Goal: Task Accomplishment & Management: Use online tool/utility

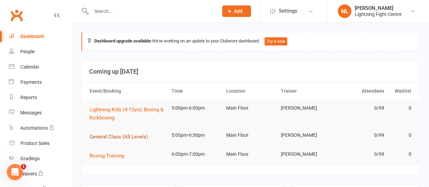
drag, startPoint x: 119, startPoint y: 137, endPoint x: 99, endPoint y: 138, distance: 19.4
click at [99, 138] on span "General Class (All Levels)" at bounding box center [119, 137] width 58 height 6
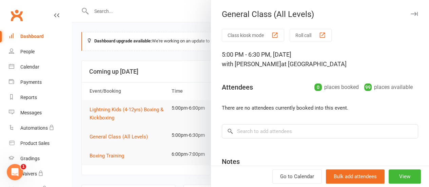
click at [239, 37] on button "Class kiosk mode" at bounding box center [253, 35] width 62 height 13
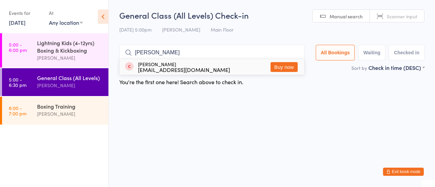
type input "jim"
click at [281, 68] on button "Buy now" at bounding box center [283, 67] width 27 height 10
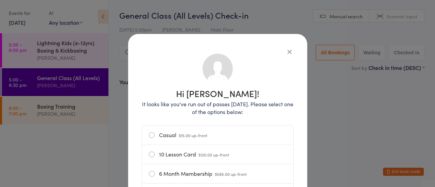
click at [150, 137] on label "Casual $15.00 up-front" at bounding box center [218, 135] width 138 height 19
click at [0, 0] on input "Casual $15.00 up-front" at bounding box center [0, 0] width 0 height 0
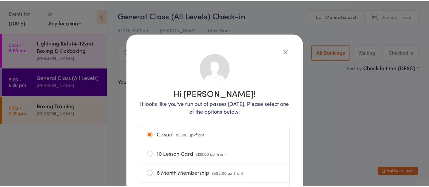
scroll to position [115, 0]
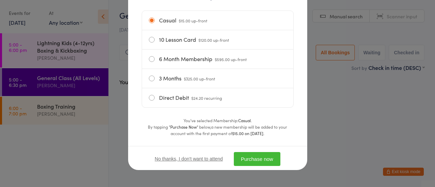
click at [257, 160] on button "Purchase now" at bounding box center [257, 159] width 47 height 14
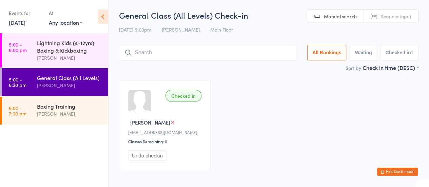
click at [204, 55] on input "search" at bounding box center [207, 53] width 177 height 16
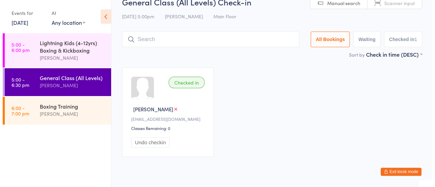
scroll to position [30, 0]
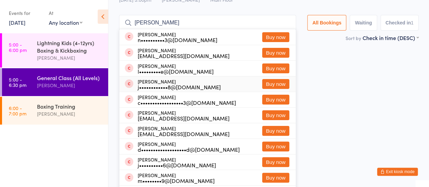
type input "jacob"
click at [272, 84] on button "Buy now" at bounding box center [275, 84] width 27 height 10
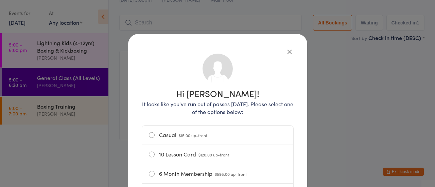
click at [143, 131] on div "Casual $15.00 up-front" at bounding box center [217, 135] width 151 height 19
click at [149, 136] on label "Casual $15.00 up-front" at bounding box center [218, 135] width 138 height 19
click at [0, 0] on input "Casual $15.00 up-front" at bounding box center [0, 0] width 0 height 0
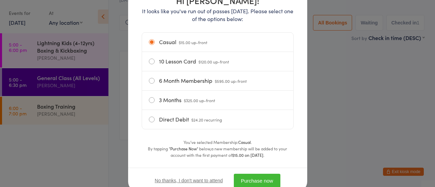
scroll to position [115, 0]
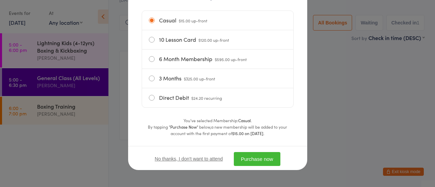
click at [249, 157] on button "Purchase now" at bounding box center [257, 159] width 47 height 14
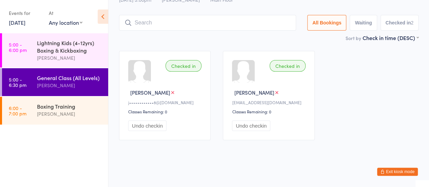
click at [214, 24] on input "search" at bounding box center [207, 23] width 177 height 16
type input "zavier"
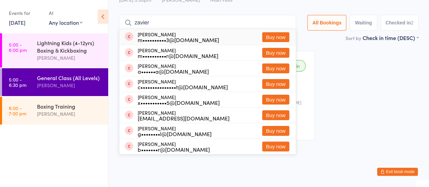
click at [286, 23] on input "zavier" at bounding box center [207, 23] width 177 height 16
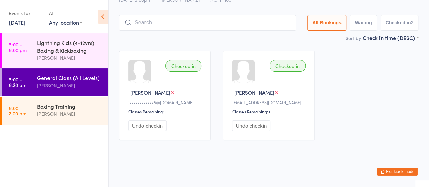
type input "r"
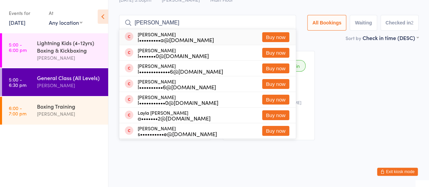
click at [204, 24] on input "lau" at bounding box center [207, 23] width 177 height 16
type input "l"
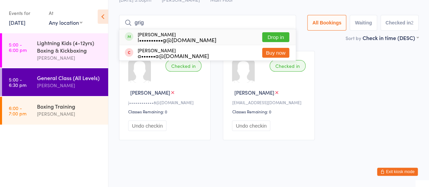
type input "grig"
click at [268, 36] on button "Drop in" at bounding box center [275, 37] width 27 height 10
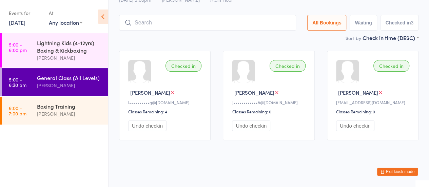
click at [190, 31] on div "General Class (All Levels) Check-in 14 Aug 5:00pm Nick Lundh Main Floor Manual …" at bounding box center [269, 7] width 300 height 54
click at [191, 25] on input "search" at bounding box center [207, 23] width 177 height 16
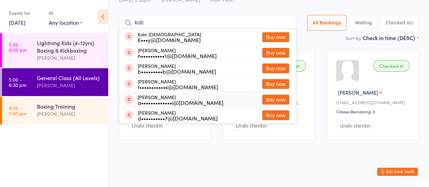
type input "kob"
click at [281, 102] on button "Buy now" at bounding box center [275, 100] width 27 height 10
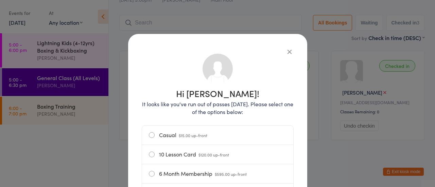
drag, startPoint x: 146, startPoint y: 138, endPoint x: 130, endPoint y: 128, distance: 19.1
click at [130, 128] on div "Hi Kobe! It looks like you've run out of passes today. Please select one of the…" at bounding box center [217, 145] width 179 height 222
click at [149, 135] on label "Casual $15.00 up-front" at bounding box center [218, 135] width 138 height 19
click at [0, 0] on input "Casual $15.00 up-front" at bounding box center [0, 0] width 0 height 0
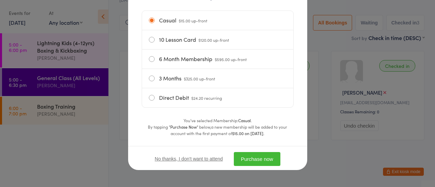
drag, startPoint x: 256, startPoint y: 161, endPoint x: 245, endPoint y: 160, distance: 10.2
click at [245, 160] on button "Purchase now" at bounding box center [257, 159] width 47 height 14
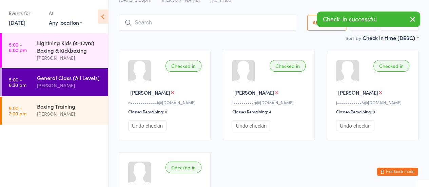
click at [164, 25] on input "search" at bounding box center [207, 23] width 177 height 16
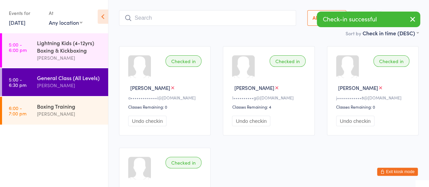
scroll to position [45, 0]
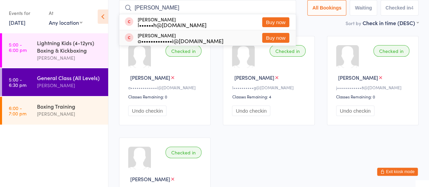
click at [176, 78] on div "[PERSON_NAME]" at bounding box center [165, 77] width 75 height 7
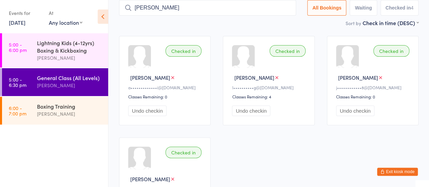
click at [161, 7] on input "owen" at bounding box center [207, 8] width 177 height 16
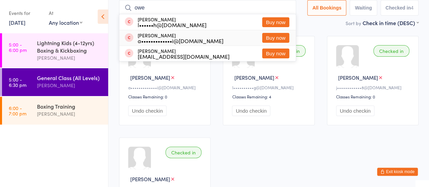
type input "owe"
click at [272, 40] on button "Buy now" at bounding box center [275, 38] width 27 height 10
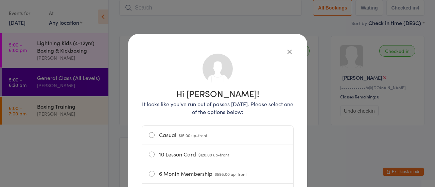
click at [149, 135] on label "Casual $15.00 up-front" at bounding box center [218, 135] width 138 height 19
click at [0, 0] on input "Casual $15.00 up-front" at bounding box center [0, 0] width 0 height 0
click at [315, 177] on div "Hi Owen! It looks like you've run out of passes today. Please select one of the…" at bounding box center [217, 93] width 435 height 187
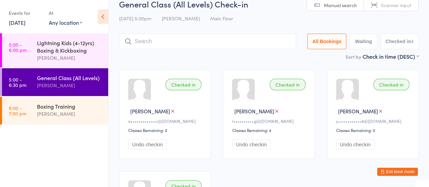
scroll to position [0, 0]
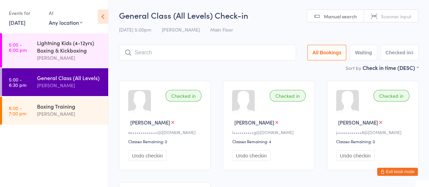
click at [240, 52] on input "search" at bounding box center [207, 53] width 177 height 16
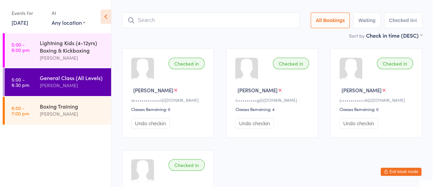
scroll to position [45, 0]
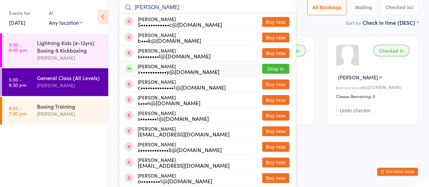
type input "shane"
click at [265, 70] on button "Drop in" at bounding box center [275, 69] width 27 height 10
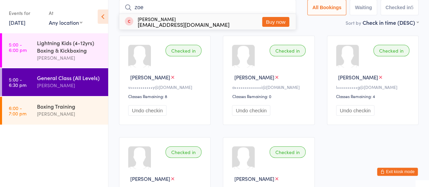
type input "zoe"
click at [281, 22] on button "Buy now" at bounding box center [275, 22] width 27 height 10
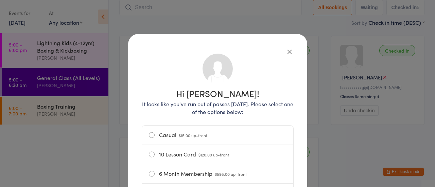
click at [149, 138] on label "Casual $15.00 up-front" at bounding box center [218, 135] width 138 height 19
click at [0, 0] on input "Casual $15.00 up-front" at bounding box center [0, 0] width 0 height 0
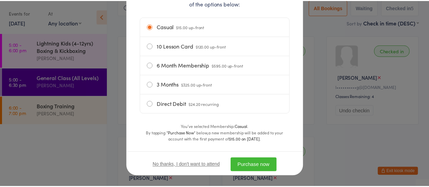
scroll to position [115, 0]
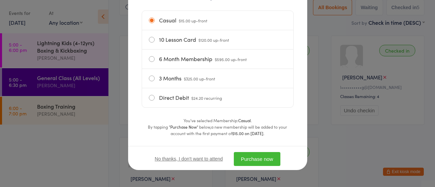
click at [246, 157] on button "Purchase now" at bounding box center [257, 159] width 47 height 14
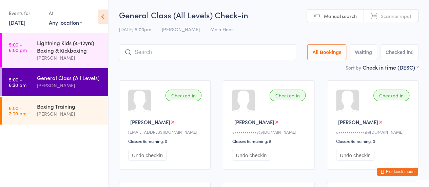
scroll to position [0, 0]
click at [169, 50] on input "search" at bounding box center [207, 53] width 177 height 16
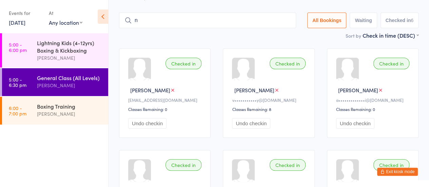
scroll to position [42, 0]
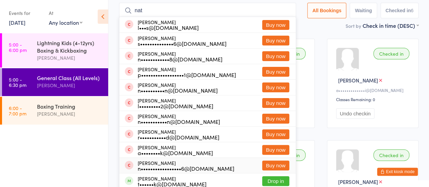
click at [308, 173] on div "Checked in Jacob M j••••••••••••8@gmail.com Classes Remaining: 0 Undo checkin" at bounding box center [269, 184] width 92 height 89
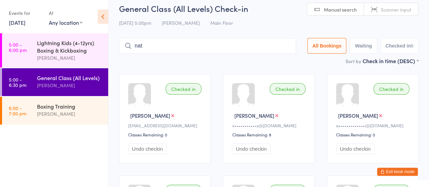
scroll to position [0, 0]
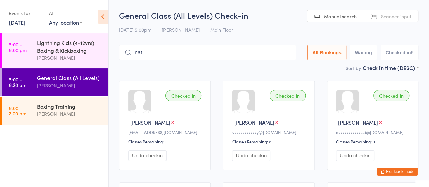
click at [162, 49] on input "nat" at bounding box center [207, 53] width 177 height 16
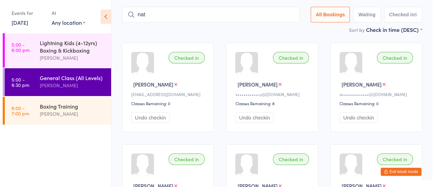
scroll to position [45, 0]
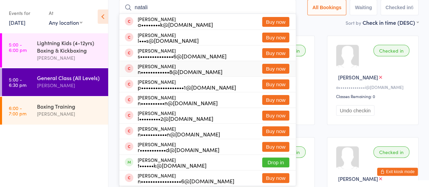
type input "natalie kneze"
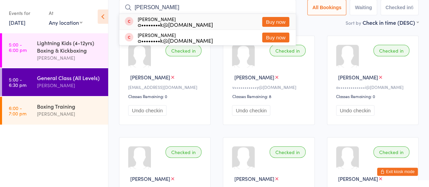
click at [273, 24] on button "Buy now" at bounding box center [275, 22] width 27 height 10
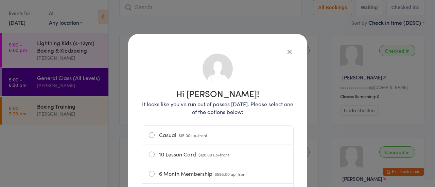
click at [150, 134] on label "Casual $15.00 up-front" at bounding box center [218, 135] width 138 height 19
click at [0, 0] on input "Casual $15.00 up-front" at bounding box center [0, 0] width 0 height 0
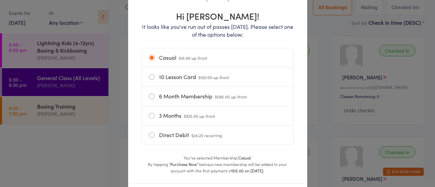
scroll to position [115, 0]
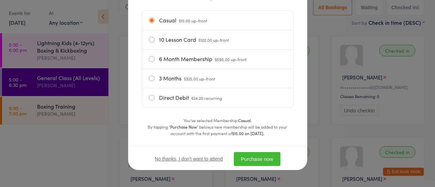
click at [273, 162] on button "Purchase now" at bounding box center [257, 159] width 47 height 14
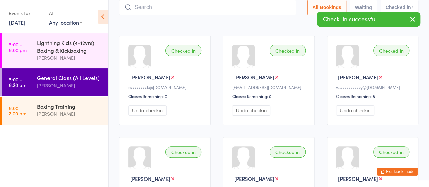
click at [177, 1] on input "search" at bounding box center [207, 8] width 177 height 16
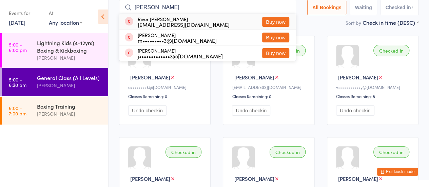
type input "murray"
click at [269, 21] on button "Buy now" at bounding box center [275, 22] width 27 height 10
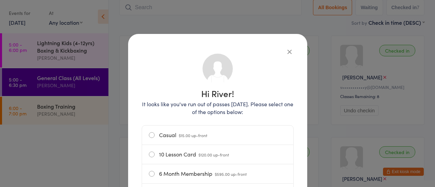
click at [149, 133] on label "Casual $15.00 up-front" at bounding box center [218, 135] width 138 height 19
click at [0, 0] on input "Casual $15.00 up-front" at bounding box center [0, 0] width 0 height 0
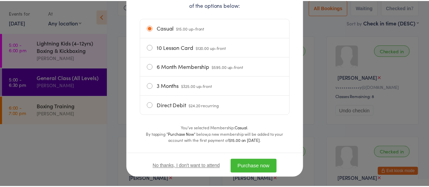
scroll to position [115, 0]
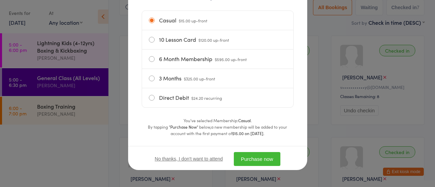
click at [255, 161] on button "Purchase now" at bounding box center [257, 159] width 47 height 14
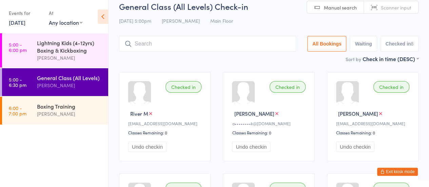
scroll to position [0, 0]
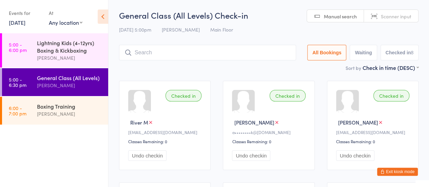
click at [161, 55] on input "search" at bounding box center [207, 53] width 177 height 16
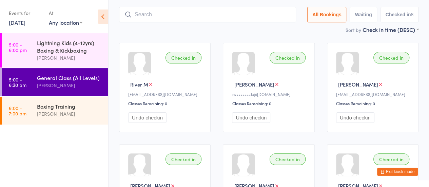
scroll to position [45, 0]
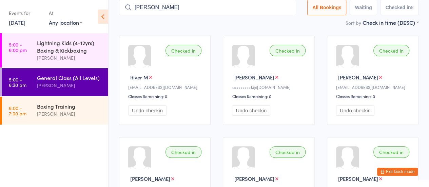
type input "sara"
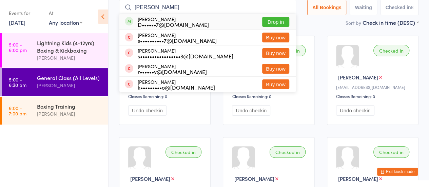
click at [268, 26] on button "Drop in" at bounding box center [275, 22] width 27 height 10
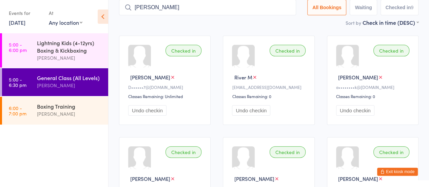
type input "harrison"
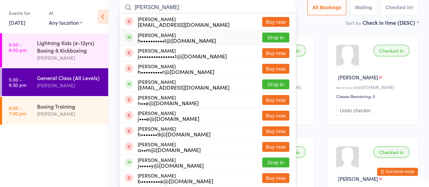
click at [272, 38] on button "Drop in" at bounding box center [275, 38] width 27 height 10
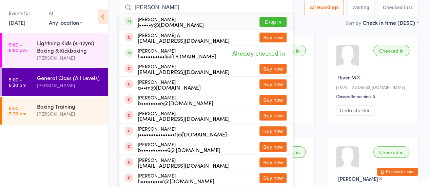
type input "harrison saunderes"
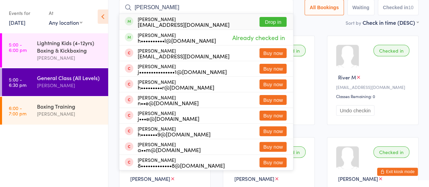
click at [271, 21] on button "Drop in" at bounding box center [273, 22] width 27 height 10
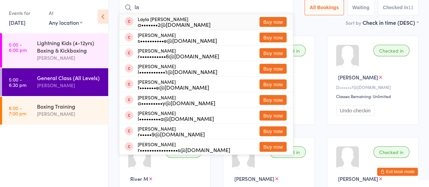
type input "lachlan grigg"
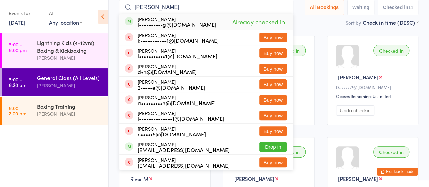
click at [257, 22] on span "Already checked in" at bounding box center [259, 22] width 56 height 12
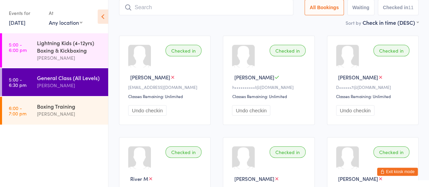
click at [393, 173] on button "Exit kiosk mode" at bounding box center [398, 172] width 41 height 8
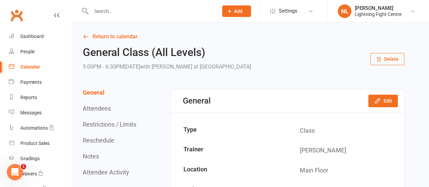
click at [104, 14] on input "text" at bounding box center [151, 11] width 125 height 10
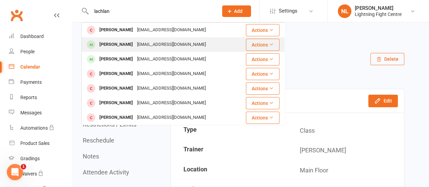
type input "lachlan"
click at [135, 47] on div "lachlangrigg@outlook.com" at bounding box center [171, 45] width 73 height 10
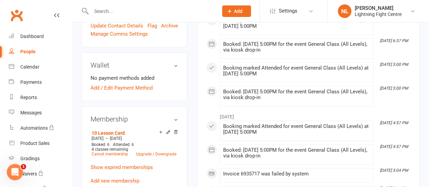
scroll to position [240, 0]
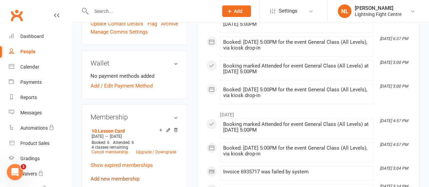
click at [120, 176] on link "Add new membership" at bounding box center [115, 179] width 49 height 6
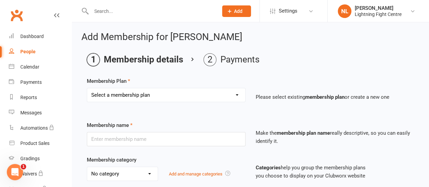
click at [125, 91] on select "Select a membership plan Create new Membership Plan Casual 10 Lesson Card 12 Mo…" at bounding box center [166, 95] width 158 height 14
select select "2"
click at [87, 88] on select "Select a membership plan Create new Membership Plan Casual 10 Lesson Card 12 Mo…" at bounding box center [166, 95] width 158 height 14
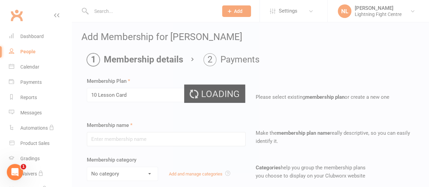
type input "10 Lesson Card"
select select "1"
type input "1"
type input "10"
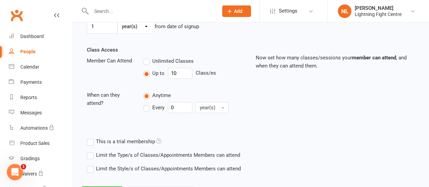
scroll to position [248, 0]
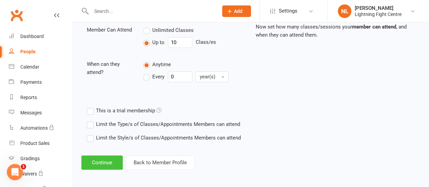
click at [94, 161] on button "Continue" at bounding box center [101, 163] width 41 height 14
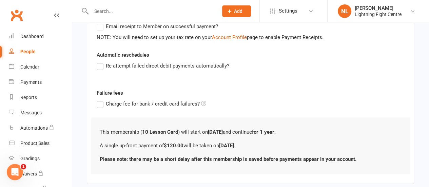
scroll to position [182, 0]
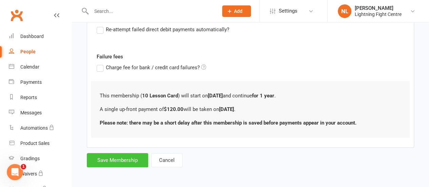
click at [116, 154] on button "Save Membership" at bounding box center [117, 160] width 61 height 14
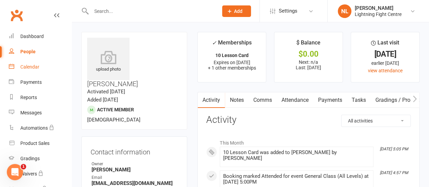
click at [31, 65] on div "Calendar" at bounding box center [29, 66] width 19 height 5
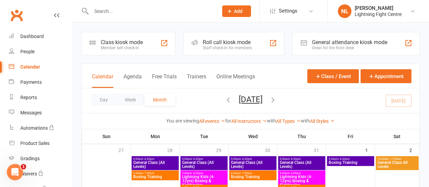
click at [147, 34] on div "Class kiosk mode Member self check-in" at bounding box center [128, 43] width 94 height 23
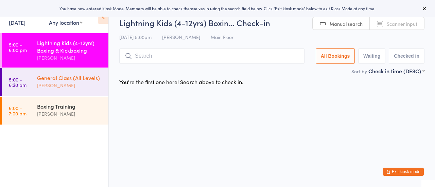
click at [48, 76] on div "General Class (All Levels)" at bounding box center [70, 77] width 66 height 7
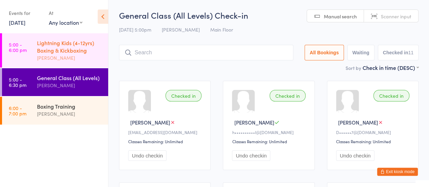
click at [46, 46] on div "Lightning Kids (4-12yrs) Boxing & Kickboxing" at bounding box center [70, 46] width 66 height 15
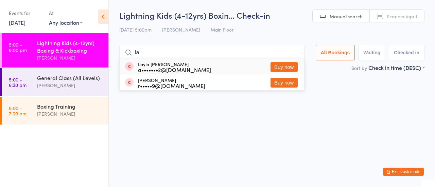
type input "l"
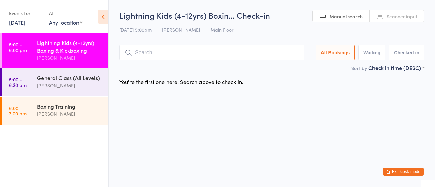
click at [24, 19] on link "[DATE]" at bounding box center [17, 22] width 17 height 7
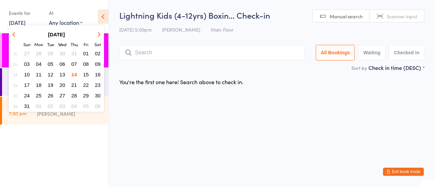
click at [47, 74] on button "12" at bounding box center [50, 74] width 11 height 9
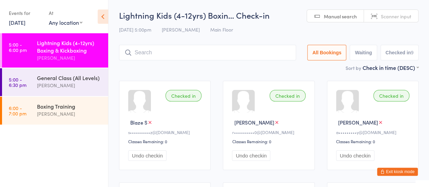
click at [17, 24] on link "12 Aug, 2025" at bounding box center [17, 22] width 17 height 7
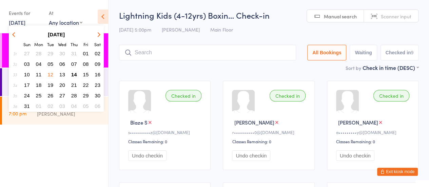
click at [76, 73] on span "14" at bounding box center [74, 75] width 6 height 6
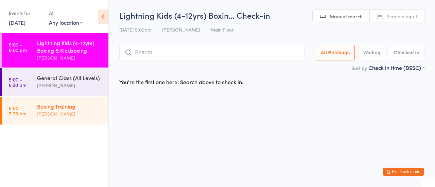
click at [66, 107] on div "Boxing Training" at bounding box center [70, 106] width 66 height 7
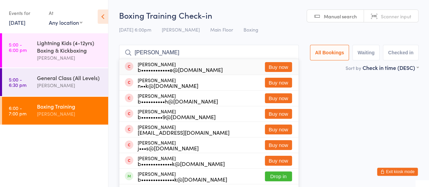
type input "brad"
drag, startPoint x: 271, startPoint y: 64, endPoint x: 252, endPoint y: 69, distance: 18.9
click at [252, 69] on div "Brad White b••••••••••••e@yahoo.com.au Buy now" at bounding box center [209, 67] width 179 height 16
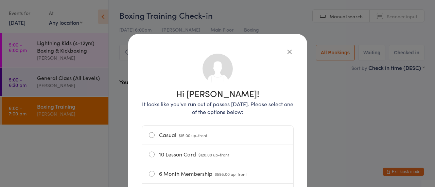
click at [149, 135] on label "Casual $15.00 up-front" at bounding box center [218, 135] width 138 height 19
click at [0, 0] on input "Casual $15.00 up-front" at bounding box center [0, 0] width 0 height 0
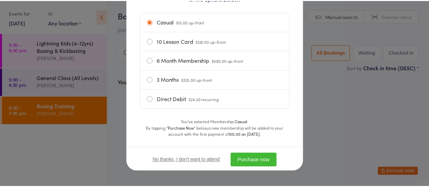
scroll to position [115, 0]
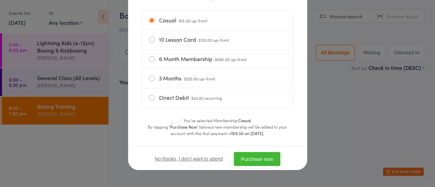
click at [251, 161] on button "Purchase now" at bounding box center [257, 159] width 47 height 14
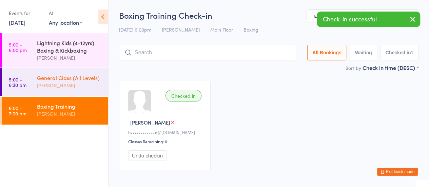
click at [61, 84] on div "[PERSON_NAME]" at bounding box center [70, 85] width 66 height 8
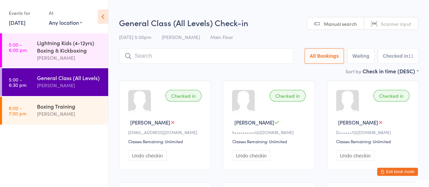
click at [205, 54] on input "search" at bounding box center [206, 56] width 175 height 16
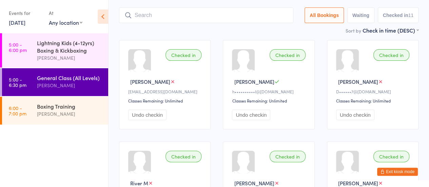
scroll to position [49, 0]
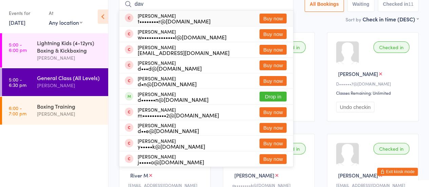
type input "david vaan graaj"
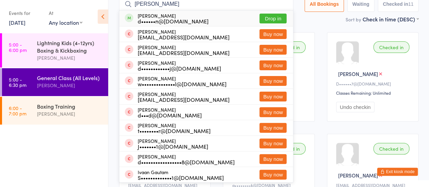
click at [274, 19] on button "Drop in" at bounding box center [273, 19] width 27 height 10
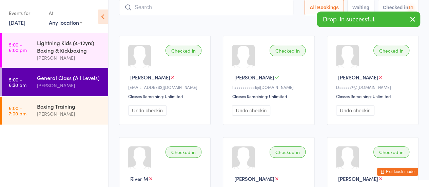
click at [229, 10] on input "search" at bounding box center [206, 8] width 175 height 16
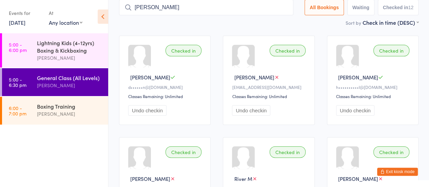
type input "dean"
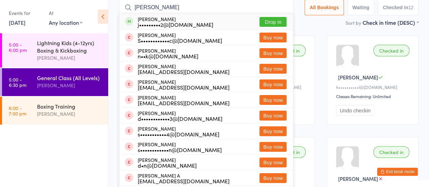
click at [277, 22] on button "Drop in" at bounding box center [273, 22] width 27 height 10
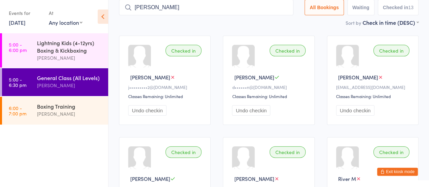
type input "riley tadders"
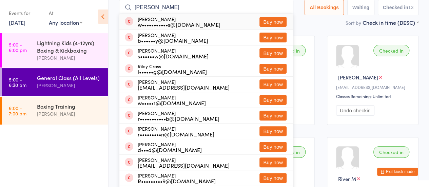
click at [270, 21] on button "Buy now" at bounding box center [273, 22] width 27 height 10
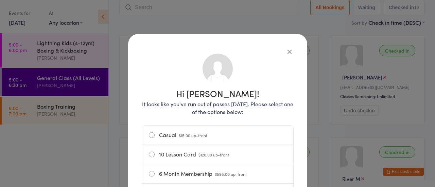
click at [150, 136] on label "Casual $15.00 up-front" at bounding box center [218, 135] width 138 height 19
click at [0, 0] on input "Casual $15.00 up-front" at bounding box center [0, 0] width 0 height 0
click at [320, 130] on div "Hi Riley! It looks like you've run out of passes today. Please select one of th…" at bounding box center [217, 93] width 435 height 187
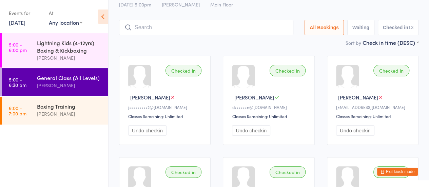
scroll to position [0, 0]
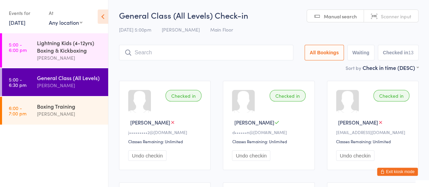
click at [139, 59] on input "search" at bounding box center [206, 53] width 175 height 16
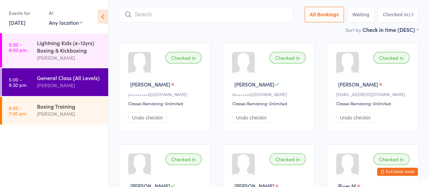
scroll to position [45, 0]
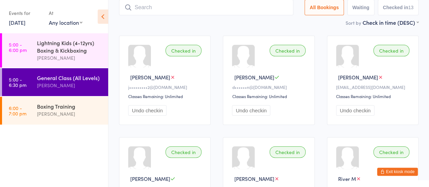
click at [167, 7] on input "search" at bounding box center [206, 8] width 175 height 16
click at [158, 6] on input "search" at bounding box center [206, 8] width 175 height 16
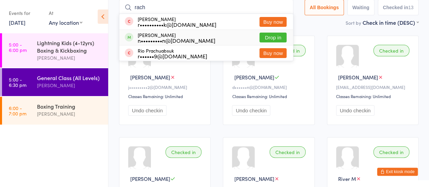
type input "rach"
click at [267, 38] on button "Drop in" at bounding box center [273, 38] width 27 height 10
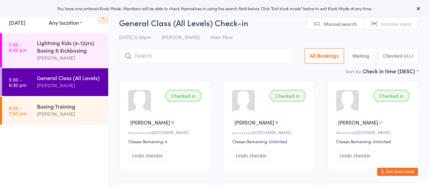
click at [210, 56] on input "search" at bounding box center [206, 56] width 175 height 16
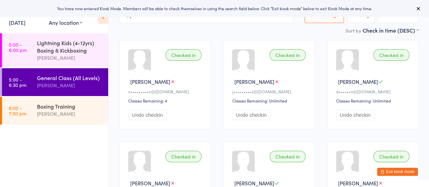
scroll to position [49, 0]
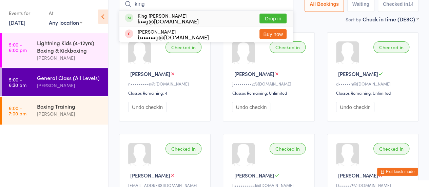
type input "king"
click at [271, 18] on button "Drop in" at bounding box center [273, 19] width 27 height 10
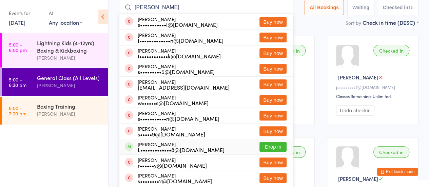
type input "[PERSON_NAME]"
click at [263, 145] on button "Drop in" at bounding box center [273, 147] width 27 height 10
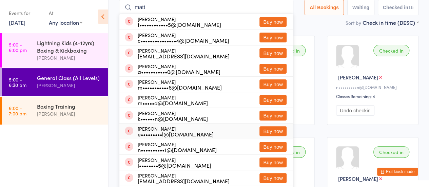
type input "matt"
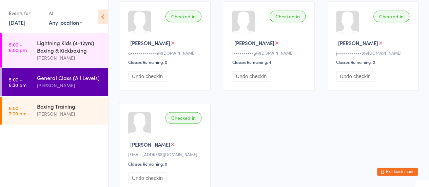
scroll to position [489, 0]
